Goal: Task Accomplishment & Management: Use online tool/utility

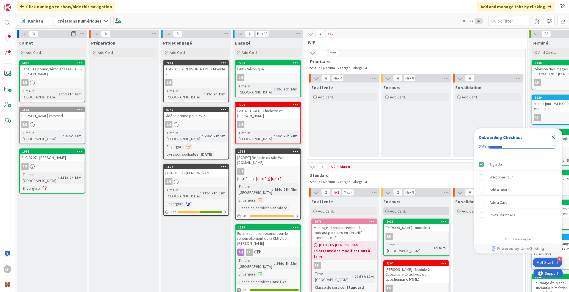
click at [407, 210] on span "Add Card..." at bounding box center [399, 211] width 18 height 5
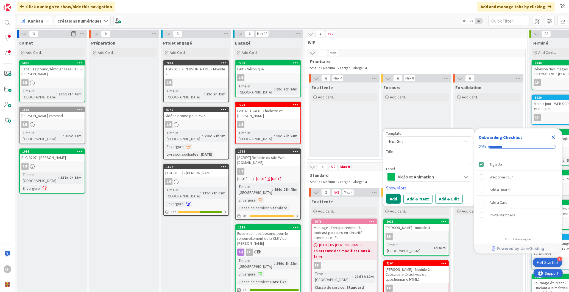
click at [436, 159] on textarea at bounding box center [428, 159] width 85 height 10
type textarea "x"
type textarea "P"
type textarea "x"
type textarea "Pl"
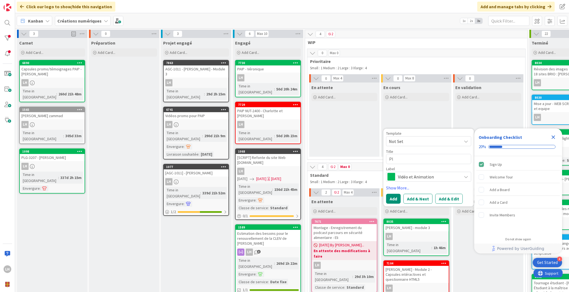
type textarea "x"
type textarea "Pla"
type textarea "x"
type textarea "Plat"
type textarea "x"
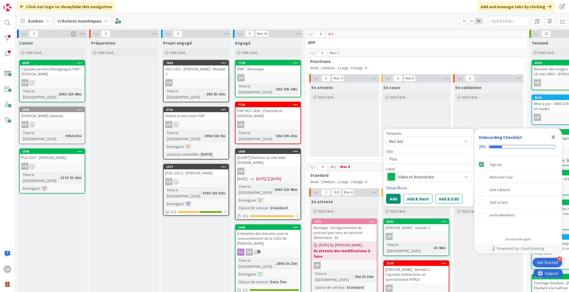
type textarea "Plate"
type textarea "x"
type textarea "Plat"
type textarea "x"
type textarea "Platf"
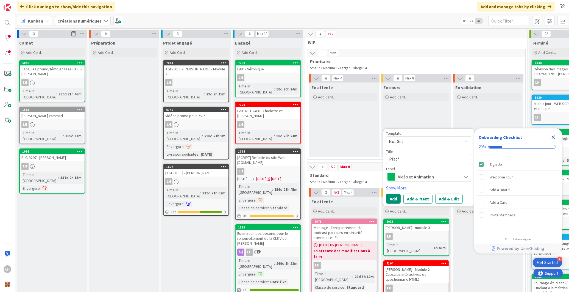
type textarea "x"
type textarea "Plat"
type textarea "x"
type textarea "Platr"
type textarea "x"
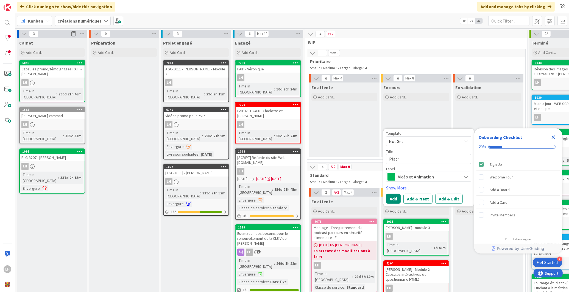
type textarea "Plat"
type textarea "x"
type textarea "Plate"
type textarea "x"
type textarea "Platef"
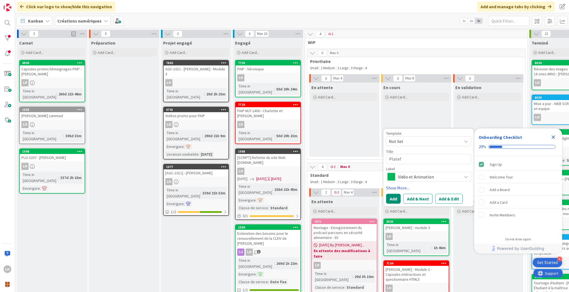
type textarea "x"
type textarea "Platefo"
type textarea "x"
type textarea "Platefor"
type textarea "x"
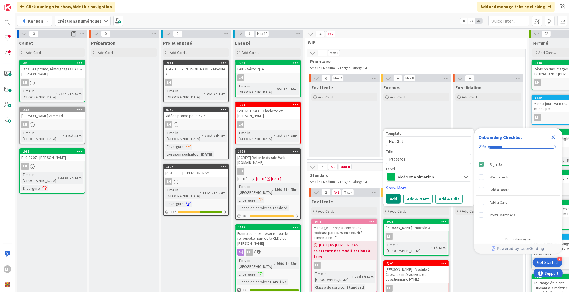
type textarea "Plateform"
type textarea "x"
type textarea "Plateforme"
type textarea "x"
type textarea "Plateforme"
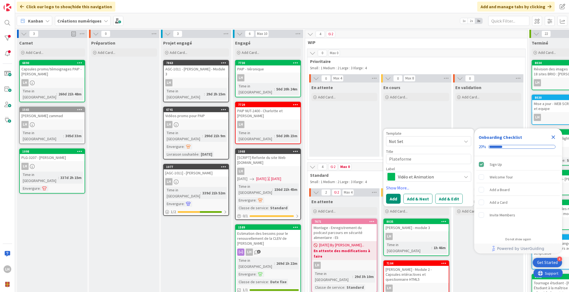
type textarea "x"
type textarea "Plateforme e"
type textarea "x"
type textarea "Plateforme en"
type textarea "x"
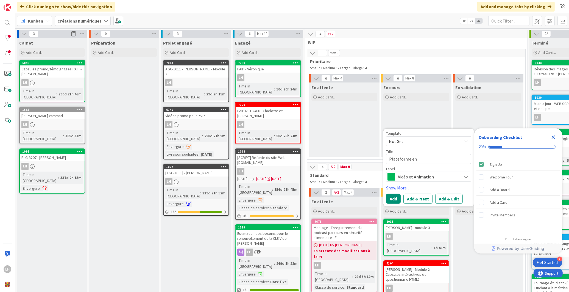
type textarea "Plateforme ent"
type textarea "x"
type textarea "Plateforme entr"
type textarea "x"
type textarea "Plateforme entre"
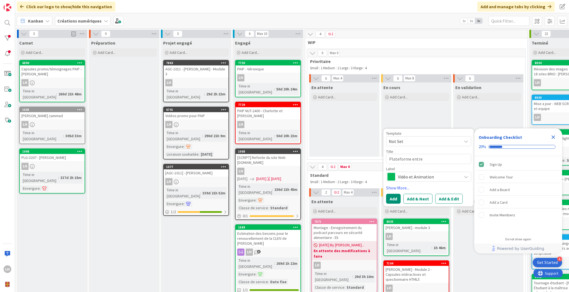
type textarea "x"
type textarea "Plateforme entrep"
type textarea "x"
type textarea "Plateforme entrepr"
type textarea "x"
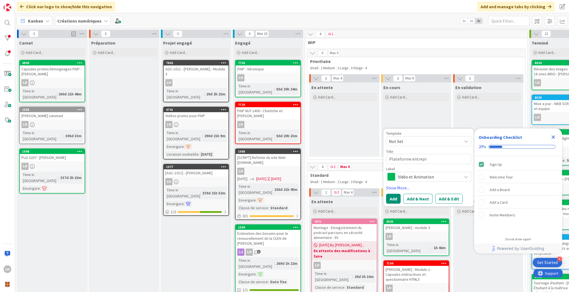
type textarea "Plateforme entrepre"
type textarea "x"
type textarea "Plateforme entrepreu"
type textarea "x"
type textarea "Plateforme entrepreuna"
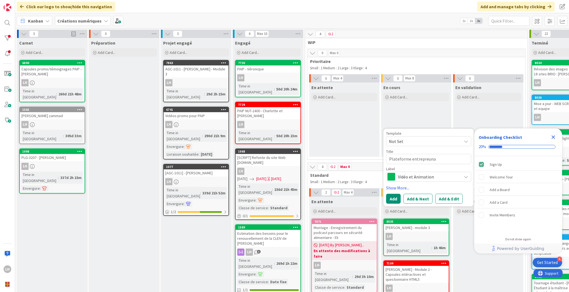
type textarea "x"
type textarea "Plateforme entrepreunar"
type textarea "x"
type textarea "Plateforme entrepreunari"
type textarea "x"
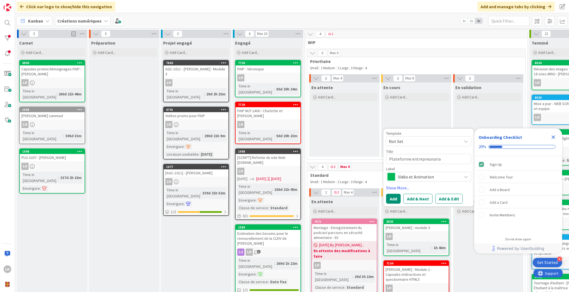
type textarea "Plateforme entrepreunarial"
type textarea "x"
type textarea "Plateforme entrepreunarial"
type textarea "x"
type textarea "Plateforme entrepreunarial -"
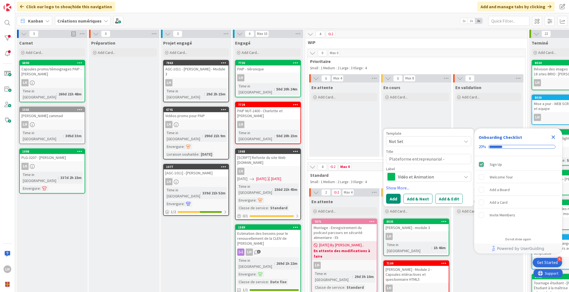
type textarea "x"
type textarea "Plateforme entrepreunarial -"
type textarea "x"
type textarea "Plateforme entrepreunarial - p"
type textarea "x"
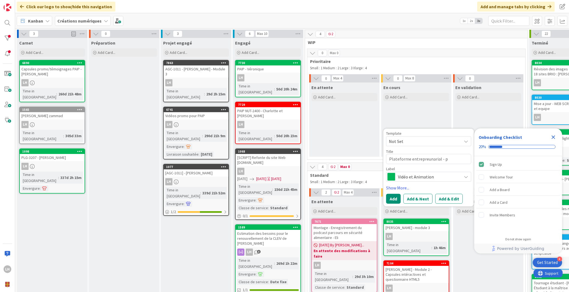
type textarea "Plateforme entrepreunarial - pu"
type textarea "x"
type textarea "Plateforme entrepreunarial - pub"
click at [405, 187] on link "Show More..." at bounding box center [428, 187] width 85 height 7
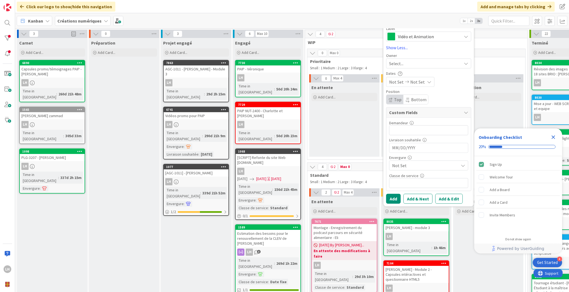
click at [414, 63] on div "Select..." at bounding box center [425, 63] width 73 height 7
click at [416, 113] on span "[PERSON_NAME]" at bounding box center [421, 109] width 27 height 8
type textarea "x"
click at [395, 198] on button "Add" at bounding box center [393, 198] width 15 height 10
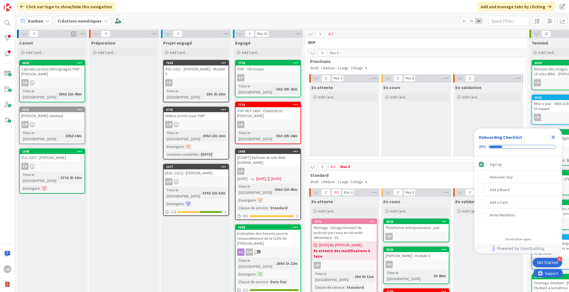
click at [555, 138] on icon "Close Checklist" at bounding box center [554, 137] width 4 height 4
